Goal: Navigation & Orientation: Find specific page/section

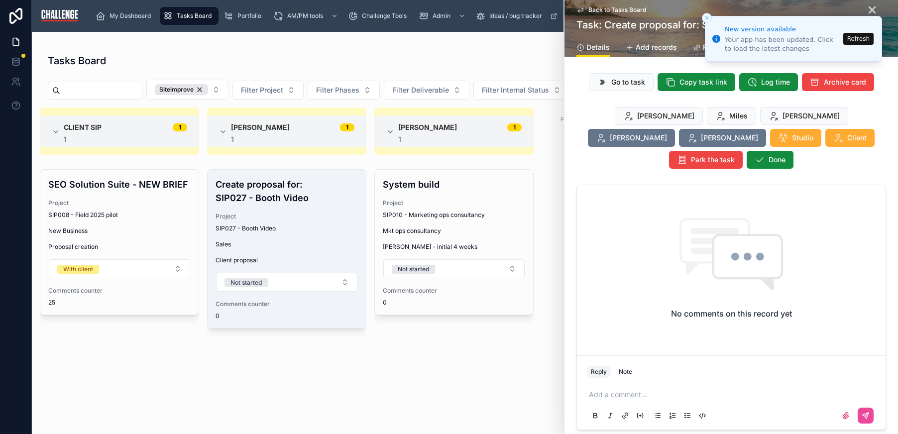
click at [856, 39] on button "Refresh" at bounding box center [859, 39] width 30 height 12
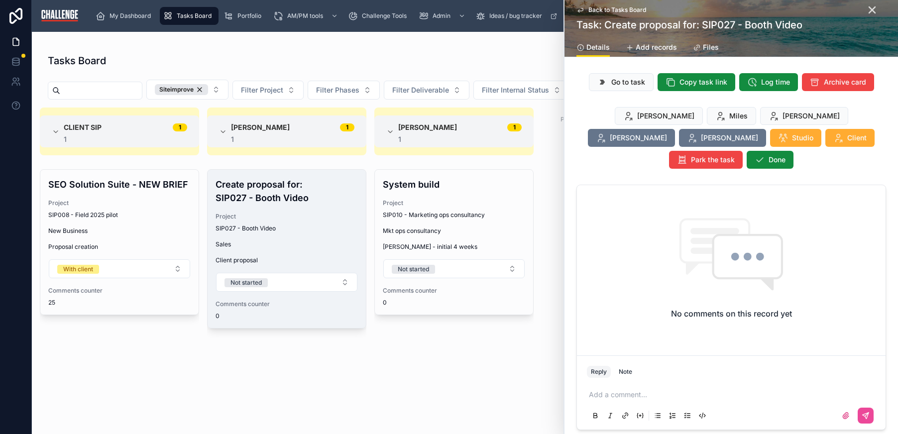
click at [275, 413] on div "Create proposal for: SIP027 - Booth Video Project SIP027 - Booth Video Sales Cl…" at bounding box center [286, 295] width 159 height 253
click at [866, 11] on icon at bounding box center [872, 10] width 12 height 12
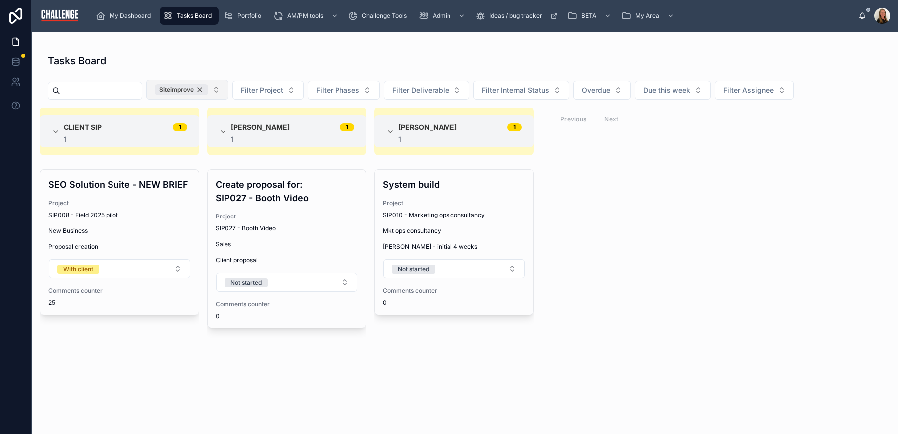
click at [208, 91] on div "Siteimprove" at bounding box center [181, 89] width 53 height 11
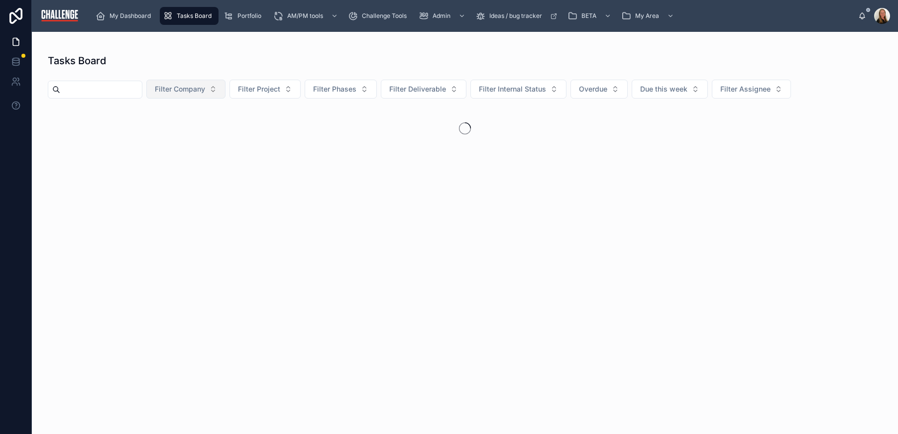
click at [225, 90] on button "Filter Company" at bounding box center [185, 89] width 79 height 19
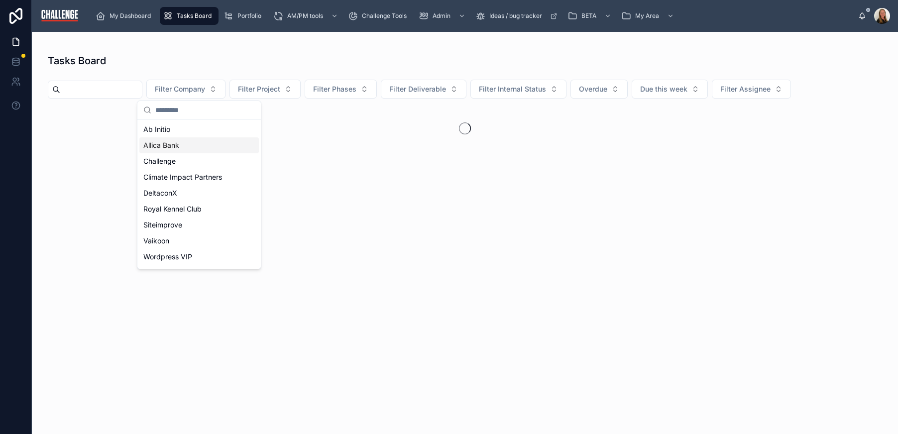
click at [193, 147] on div "Allica Bank" at bounding box center [199, 145] width 120 height 16
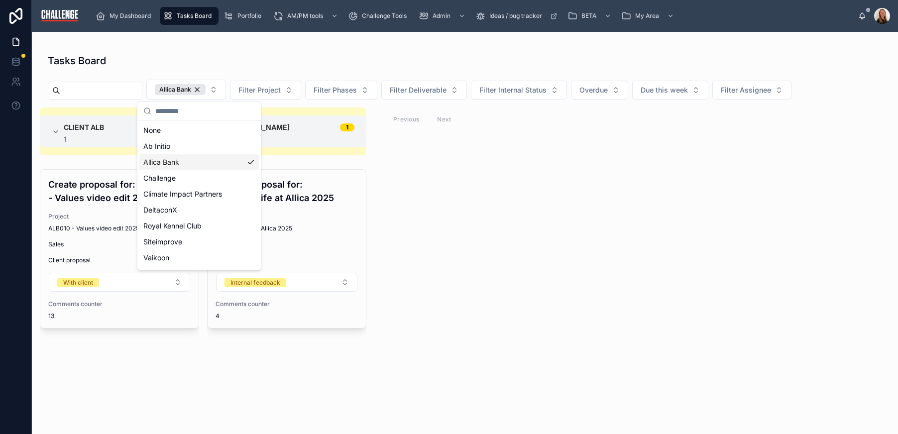
click at [546, 283] on div "Client ALB 1 1 Create proposal for: ALB010 - Values video edit 2025 Project ALB…" at bounding box center [465, 265] width 866 height 315
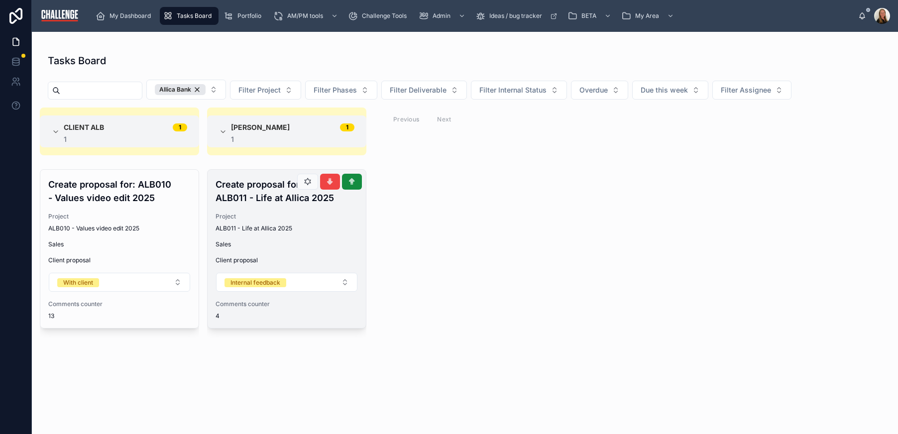
click at [311, 237] on div "Create proposal for: ALB011 - Life at Allica 2025 Project ALB011 - Life at Alli…" at bounding box center [287, 249] width 158 height 158
